Goal: Book appointment/travel/reservation

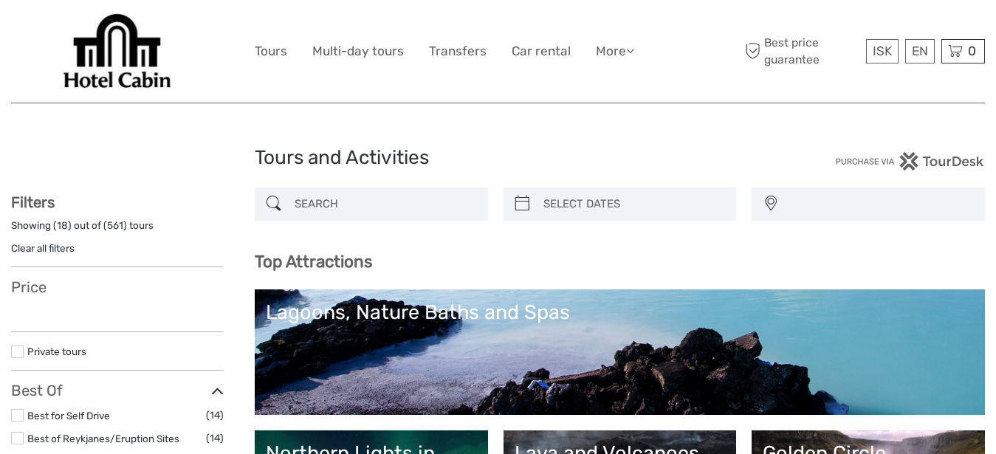
select select
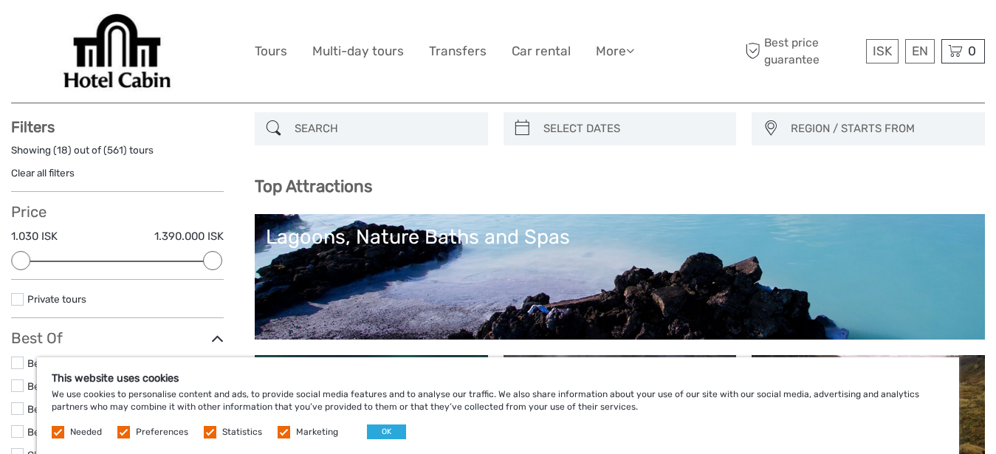
click at [63, 432] on label at bounding box center [58, 432] width 13 height 13
click at [120, 433] on label at bounding box center [123, 432] width 13 height 13
click at [0, 0] on input "checkbox" at bounding box center [0, 0] width 0 height 0
click at [207, 435] on label at bounding box center [210, 432] width 13 height 13
click at [0, 0] on input "checkbox" at bounding box center [0, 0] width 0 height 0
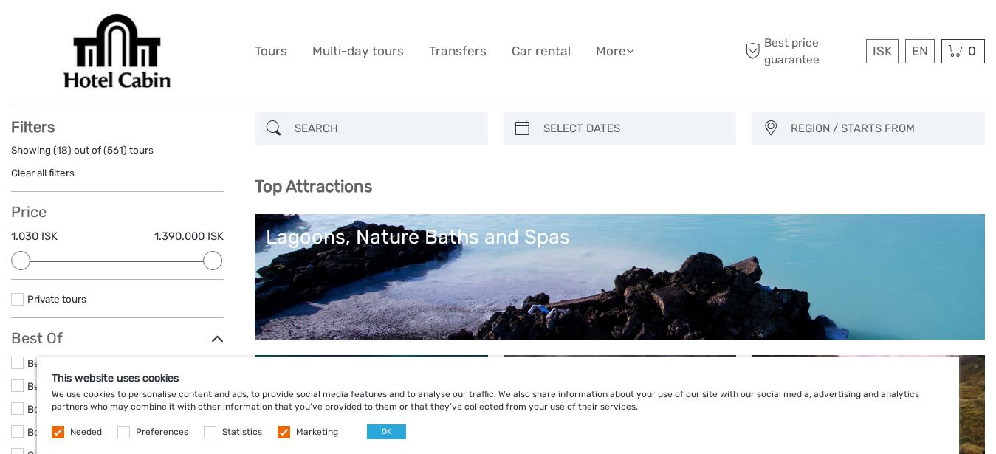
click at [289, 433] on span "Marketing" at bounding box center [308, 431] width 63 height 10
click at [283, 435] on label at bounding box center [283, 432] width 13 height 13
click at [0, 0] on input "checkbox" at bounding box center [0, 0] width 0 height 0
click at [368, 432] on button "OK" at bounding box center [386, 431] width 39 height 15
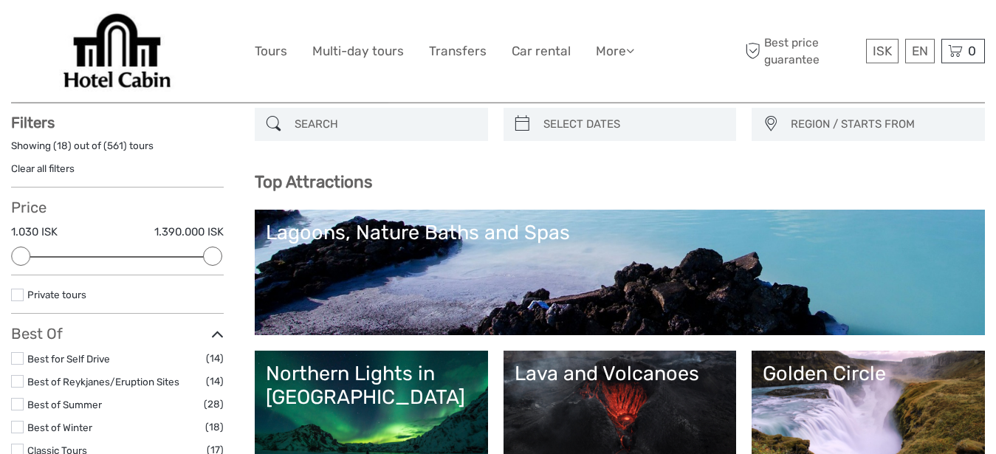
scroll to position [75, 0]
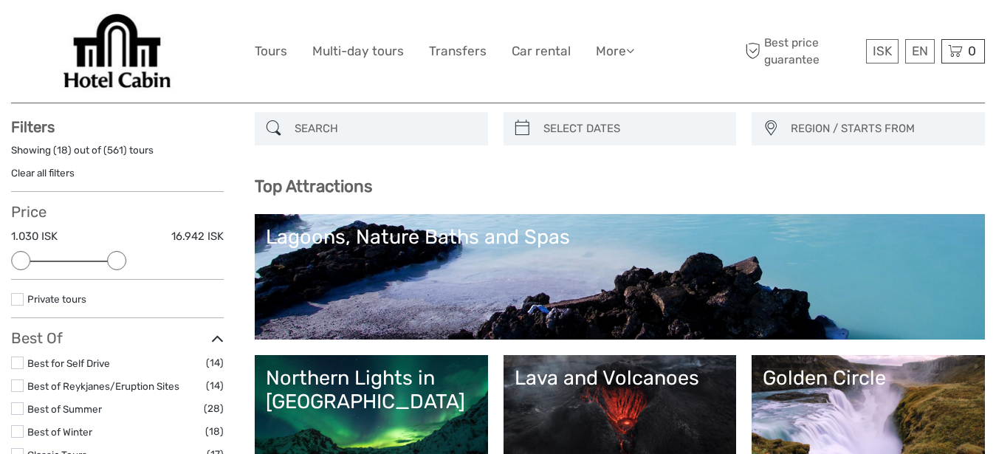
drag, startPoint x: 183, startPoint y: 265, endPoint x: 107, endPoint y: 278, distance: 77.2
click at [107, 278] on div "Price 1.030 ISK 16.942 ISK Clear" at bounding box center [117, 241] width 213 height 77
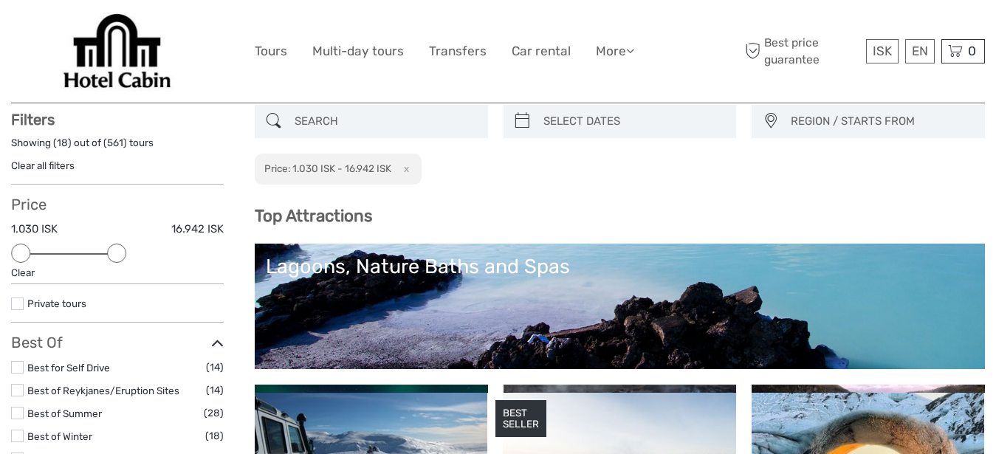
scroll to position [83, 0]
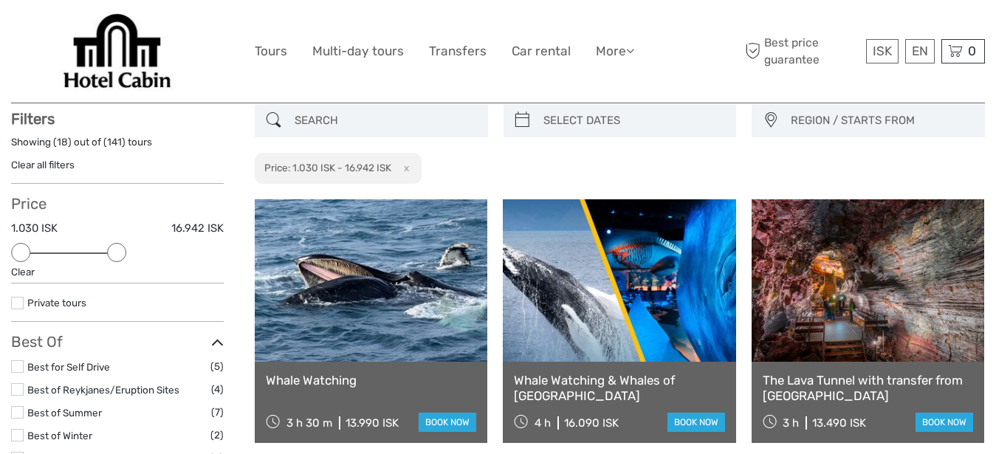
type input "08/09/2025"
click at [551, 124] on input "search" at bounding box center [633, 121] width 192 height 26
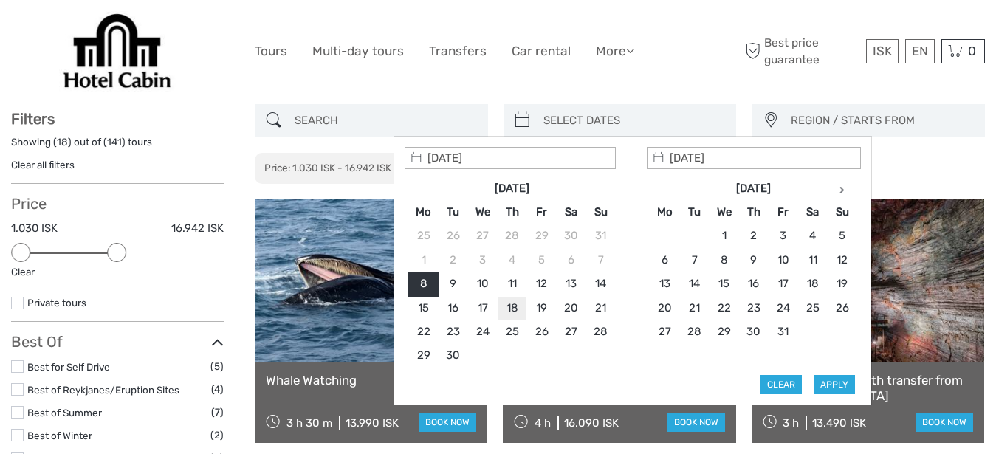
type input "18/09/2025"
type input "21/09/2025"
type input "18/09/2025"
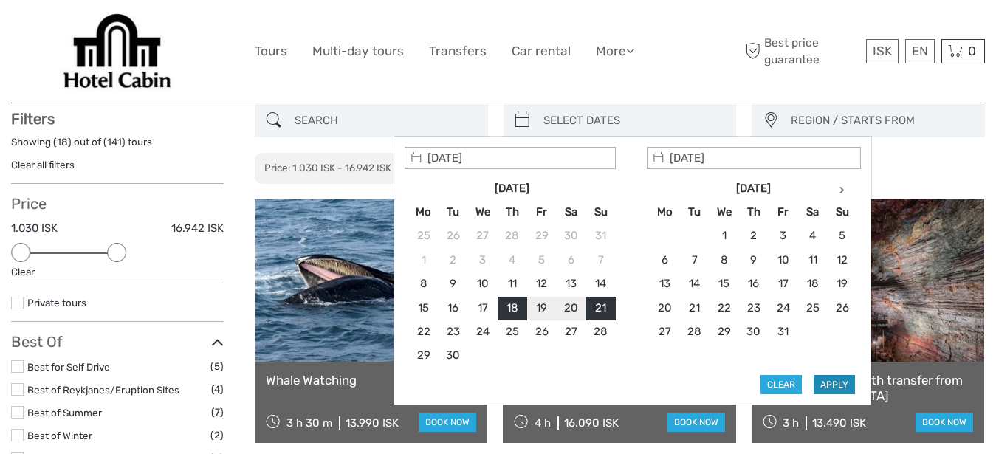
click at [835, 383] on button "Apply" at bounding box center [833, 384] width 41 height 19
type input "18/09/2025 - 21/09/2025"
click at [559, 115] on input "18/09/2025 - 21/09/2025" at bounding box center [633, 121] width 192 height 26
type input "24/09/2025"
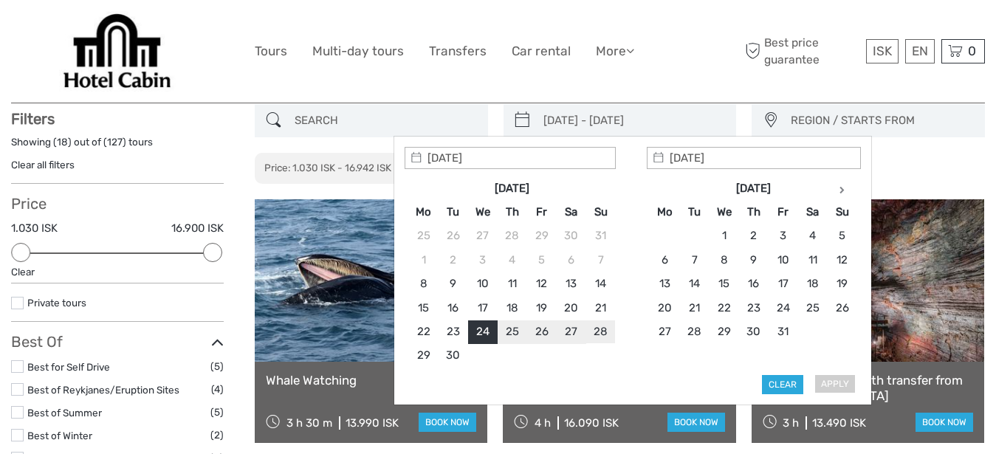
type input "28/09/2025"
type input "24/09/2025"
click at [827, 387] on button "Apply" at bounding box center [833, 384] width 41 height 19
type input "24/09/2025 - 28/09/2025"
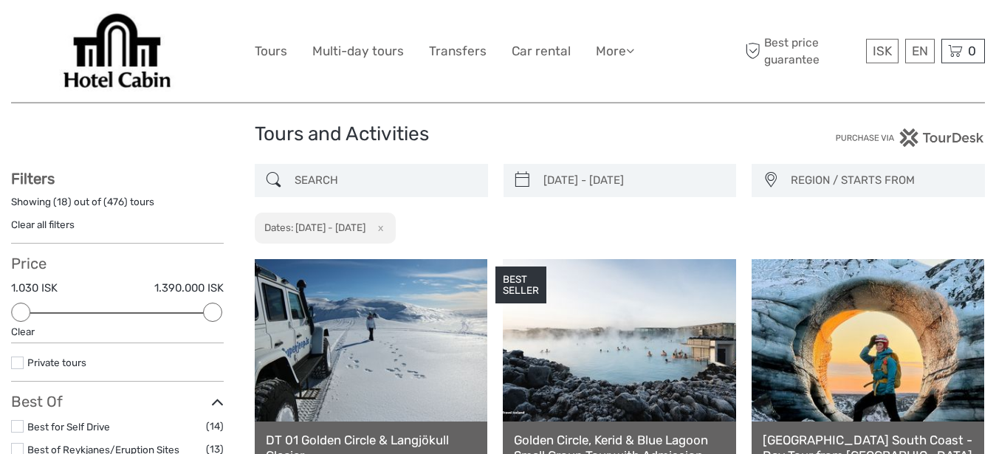
scroll to position [8, 0]
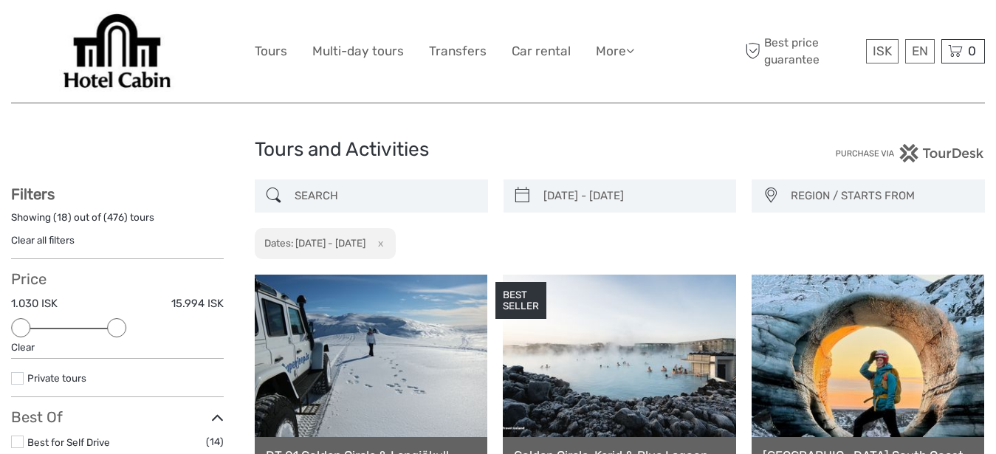
drag, startPoint x: 209, startPoint y: 325, endPoint x: 111, endPoint y: 325, distance: 98.2
click at [111, 325] on div at bounding box center [116, 327] width 19 height 19
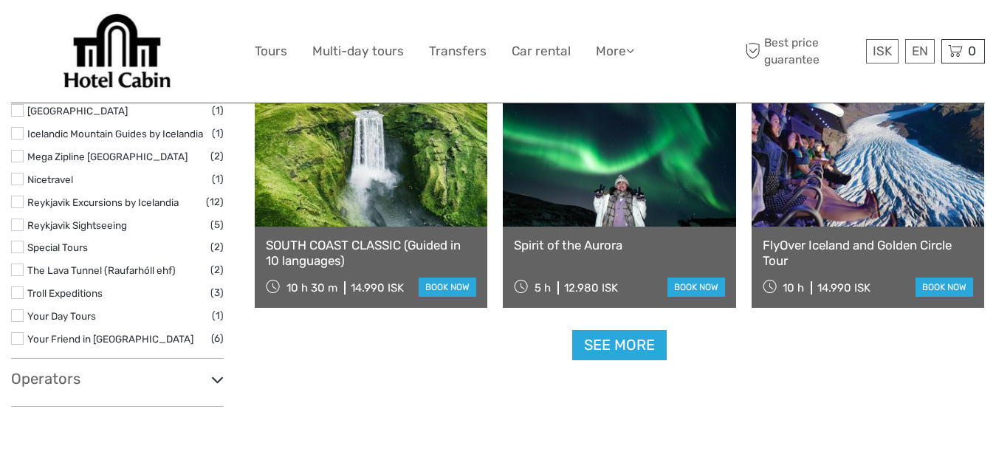
scroll to position [1438, 0]
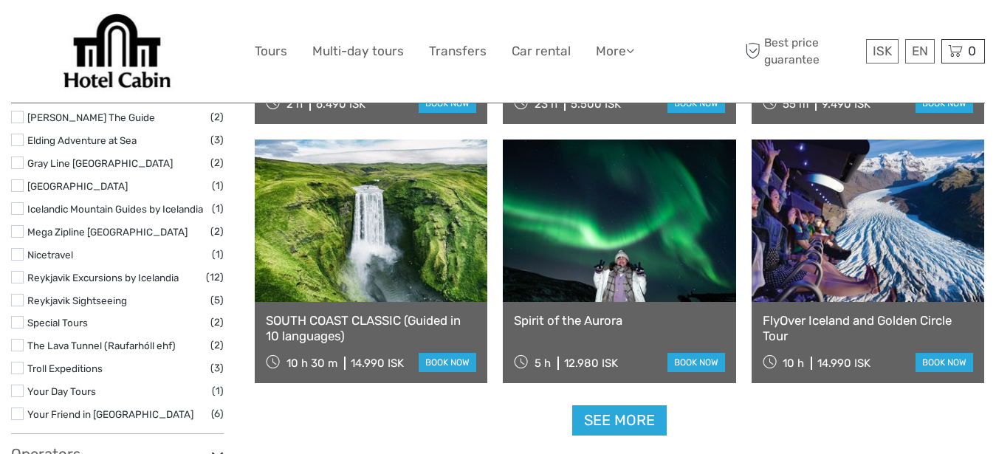
click at [801, 317] on link "FlyOver Iceland and Golden Circle Tour" at bounding box center [867, 328] width 210 height 30
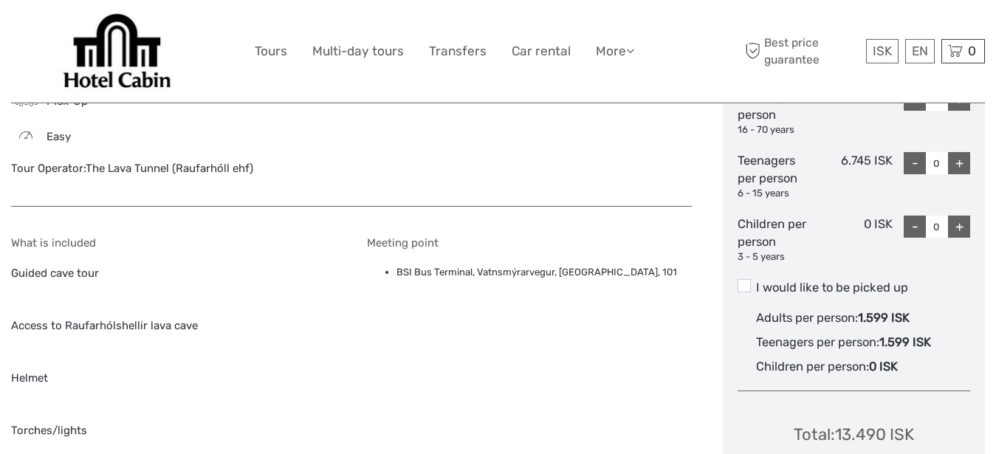
scroll to position [979, 0]
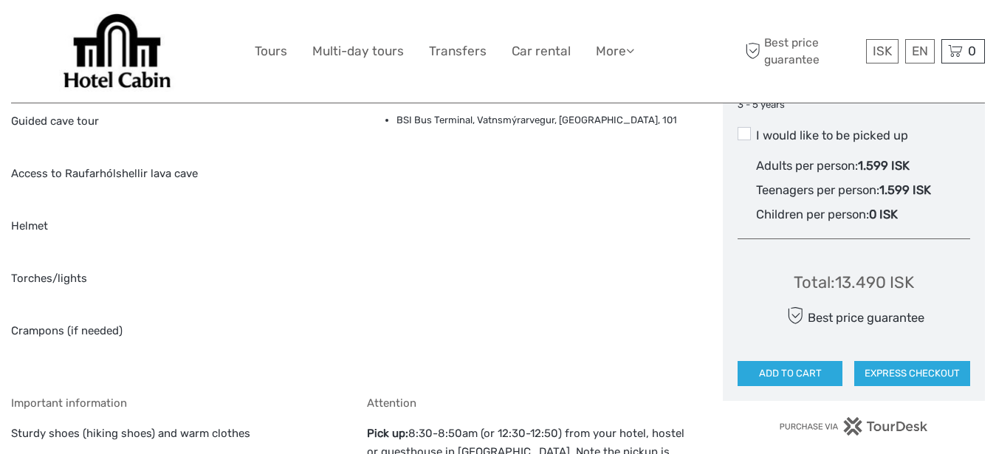
click at [583, 261] on div "Meeting point BSI Bus Terminal, [STREET_ADDRESS]" at bounding box center [529, 229] width 325 height 290
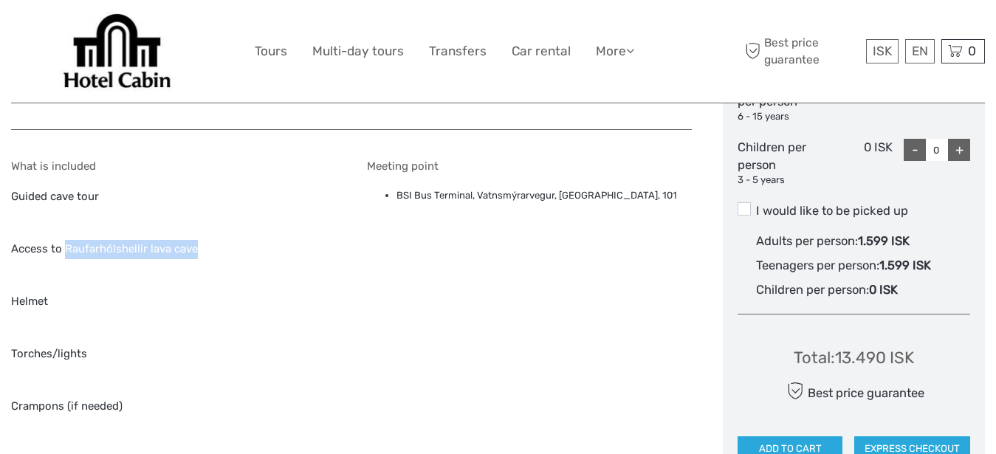
drag, startPoint x: 65, startPoint y: 250, endPoint x: 196, endPoint y: 252, distance: 130.6
click at [196, 252] on p "Access to Raufarhólshellir lava cave" at bounding box center [173, 249] width 325 height 19
copy p "Raufarhólshellir lava cave"
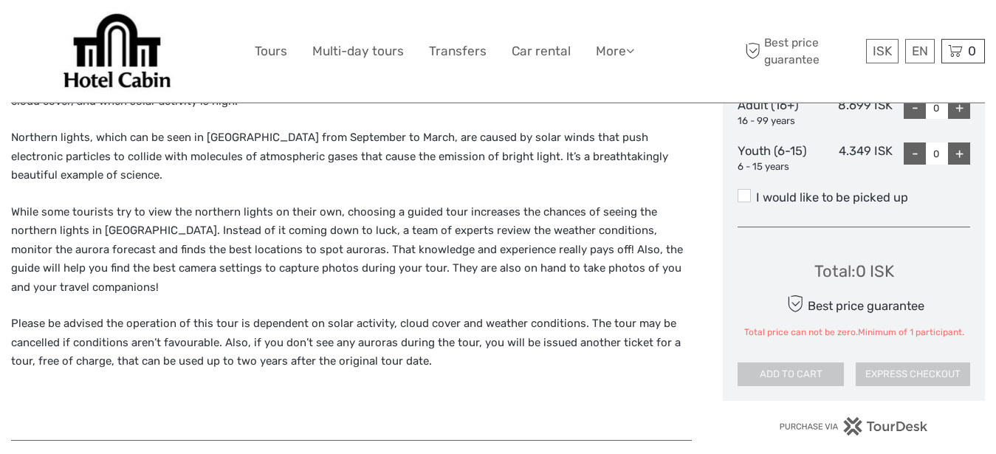
scroll to position [753, 0]
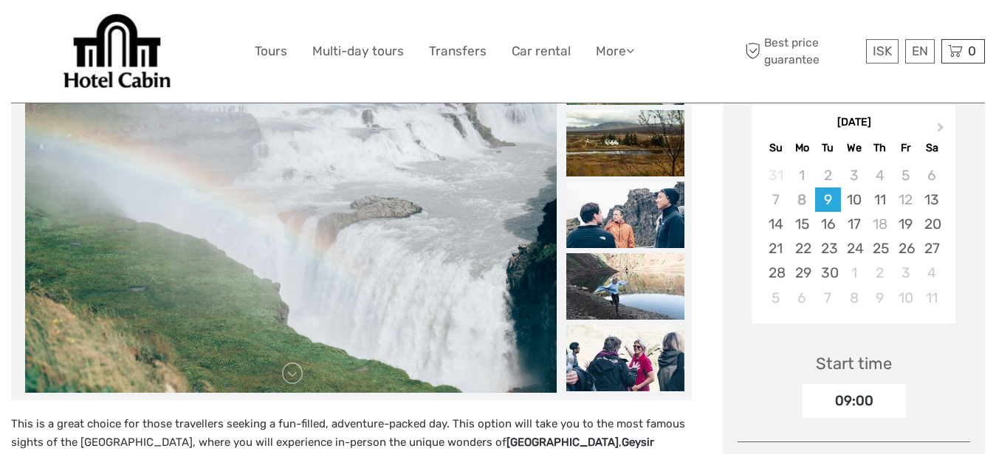
scroll to position [301, 0]
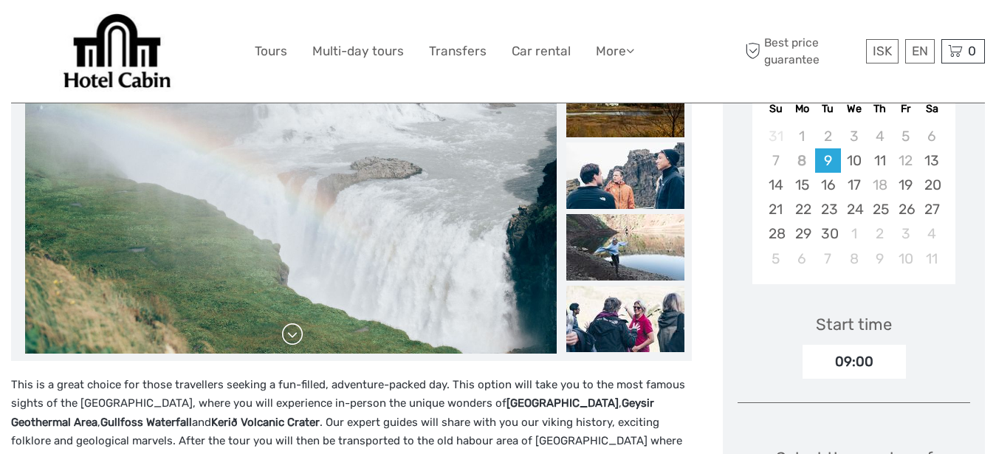
click at [286, 337] on link at bounding box center [292, 335] width 24 height 24
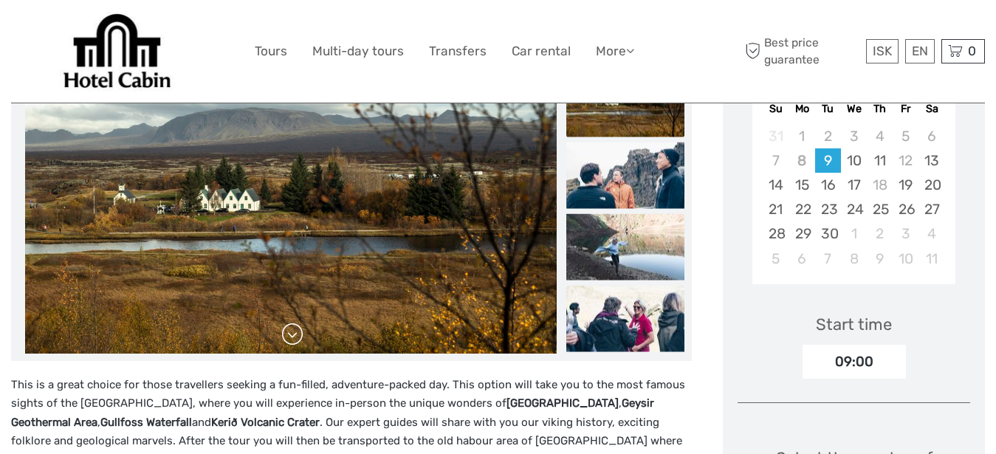
click at [286, 337] on link at bounding box center [292, 335] width 24 height 24
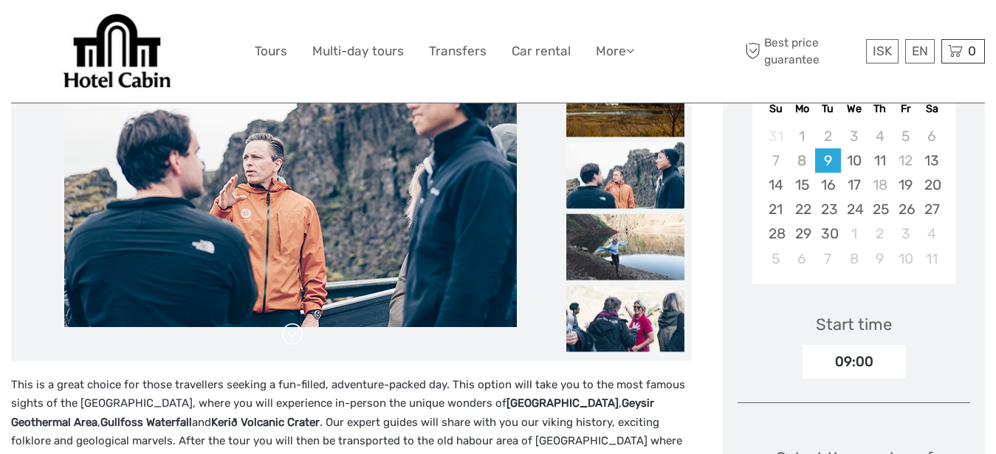
click at [286, 337] on link at bounding box center [292, 335] width 24 height 24
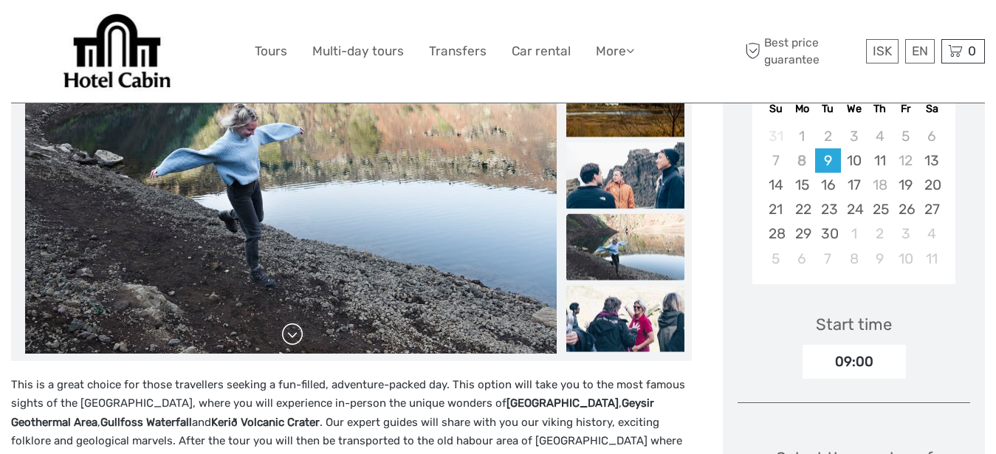
click at [286, 337] on link at bounding box center [292, 335] width 24 height 24
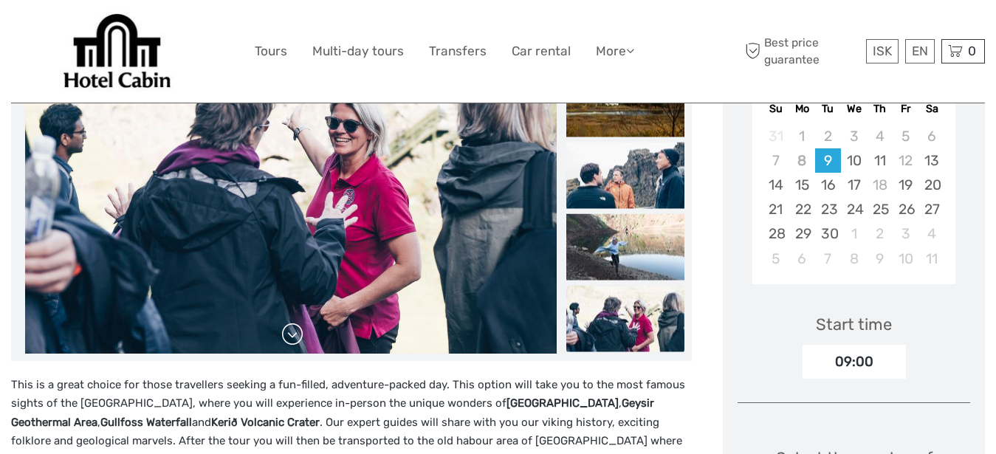
click at [286, 337] on link at bounding box center [292, 335] width 24 height 24
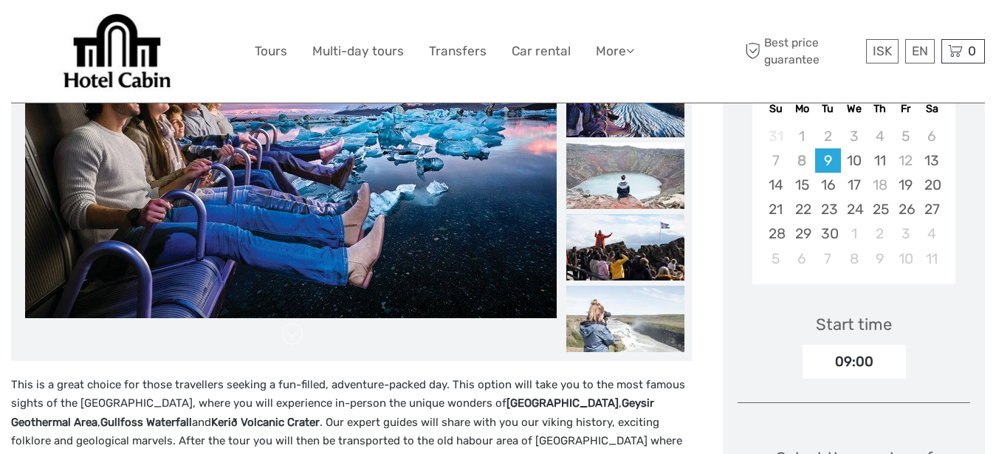
scroll to position [226, 0]
